Goal: Information Seeking & Learning: Learn about a topic

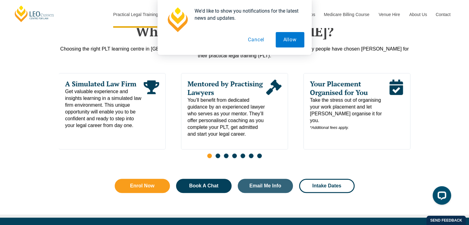
click at [220, 155] on div "Slides" at bounding box center [234, 156] width 351 height 7
click at [217, 157] on span "Go to slide 2" at bounding box center [217, 155] width 5 height 5
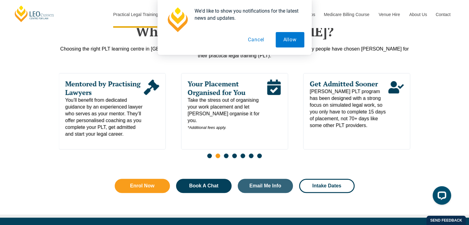
click at [225, 156] on span "Go to slide 3" at bounding box center [226, 155] width 5 height 5
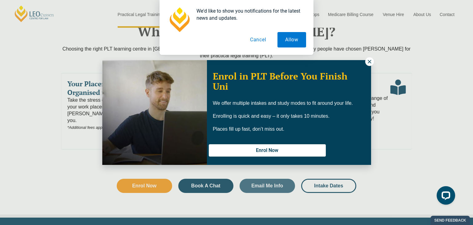
click at [368, 60] on icon at bounding box center [369, 61] width 3 height 3
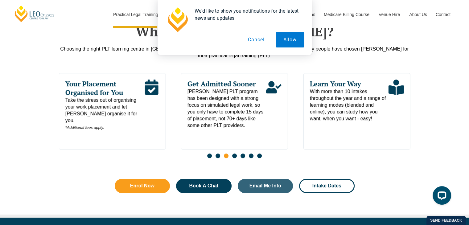
click at [235, 158] on span "Go to slide 4" at bounding box center [234, 155] width 5 height 5
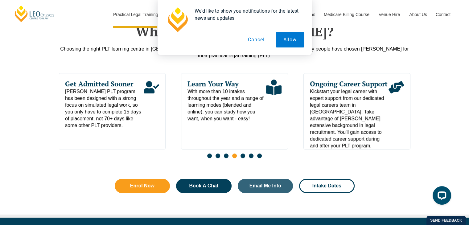
click at [244, 157] on span "Go to slide 5" at bounding box center [242, 155] width 5 height 5
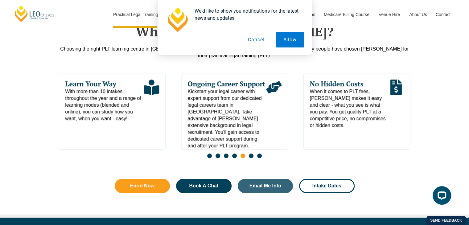
click at [248, 157] on div "Slides" at bounding box center [234, 156] width 351 height 7
click at [253, 158] on span "Go to slide 6" at bounding box center [251, 155] width 5 height 5
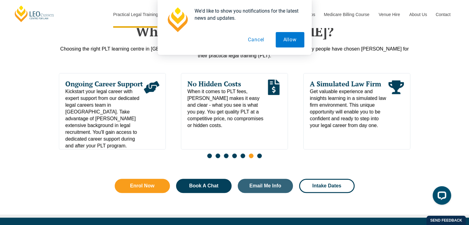
click at [259, 158] on span "Go to slide 7" at bounding box center [259, 155] width 5 height 5
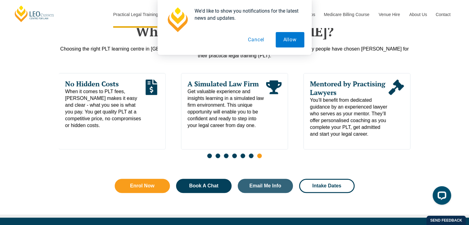
click at [227, 157] on span "Go to slide 3" at bounding box center [226, 155] width 5 height 5
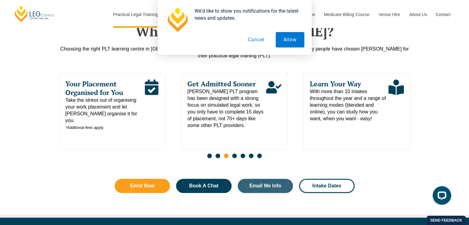
click at [231, 90] on span "[PERSON_NAME] PLT program has been designed with a strong focus on simulated le…" at bounding box center [226, 108] width 79 height 41
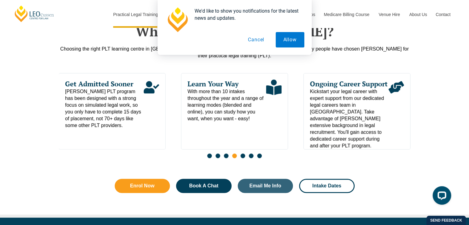
click at [136, 88] on span "[PERSON_NAME] PLT program has been designed with a strong focus on simulated le…" at bounding box center [104, 108] width 79 height 41
click at [147, 95] on icon "Read More" at bounding box center [151, 87] width 15 height 15
click at [112, 133] on div "Get Admitted Sooner [PERSON_NAME] PLT program has been designed with a strong f…" at bounding box center [112, 111] width 107 height 76
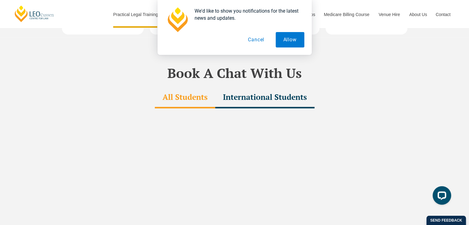
scroll to position [1818, 0]
